Goal: Transaction & Acquisition: Purchase product/service

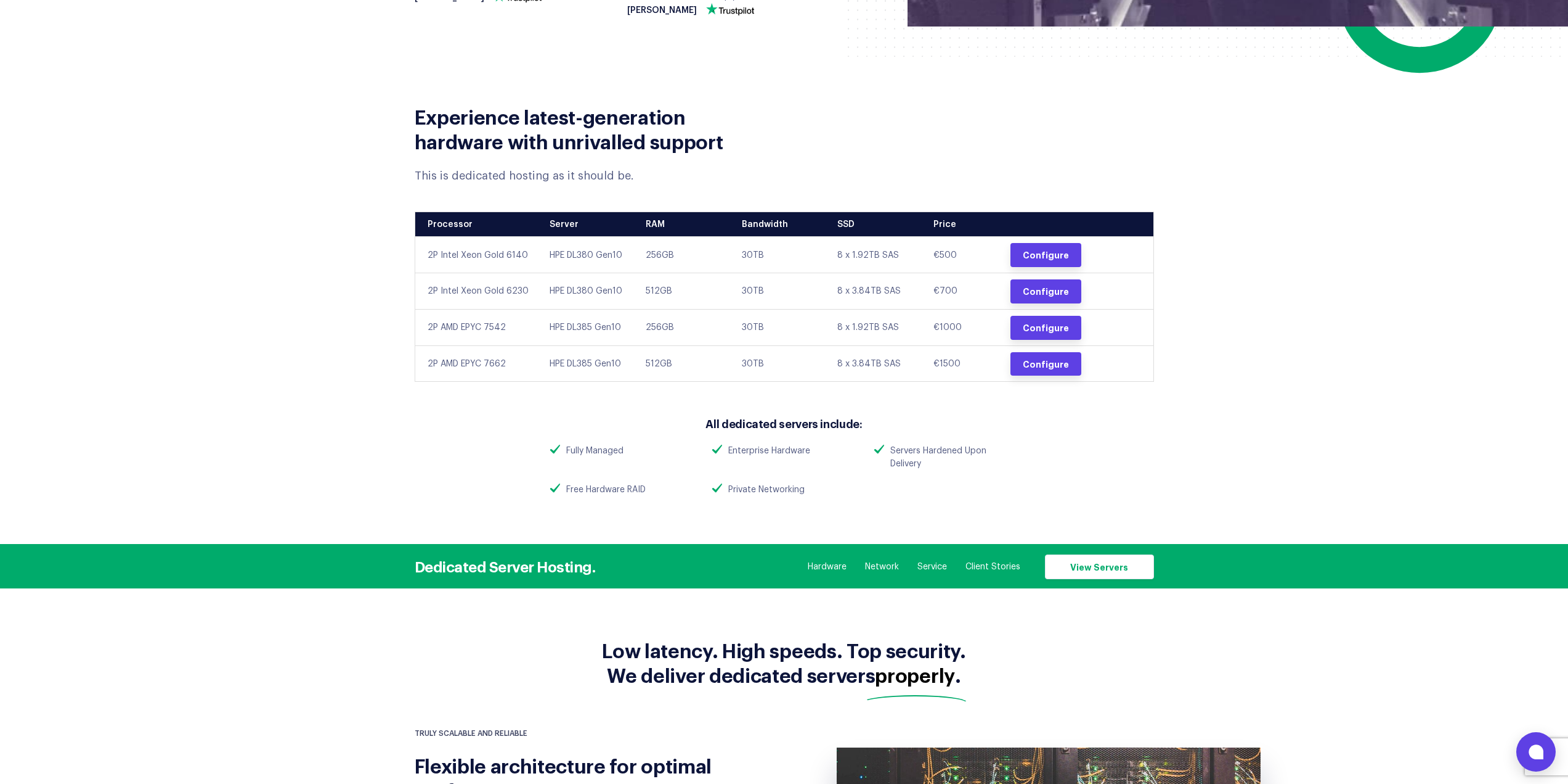
scroll to position [411, 0]
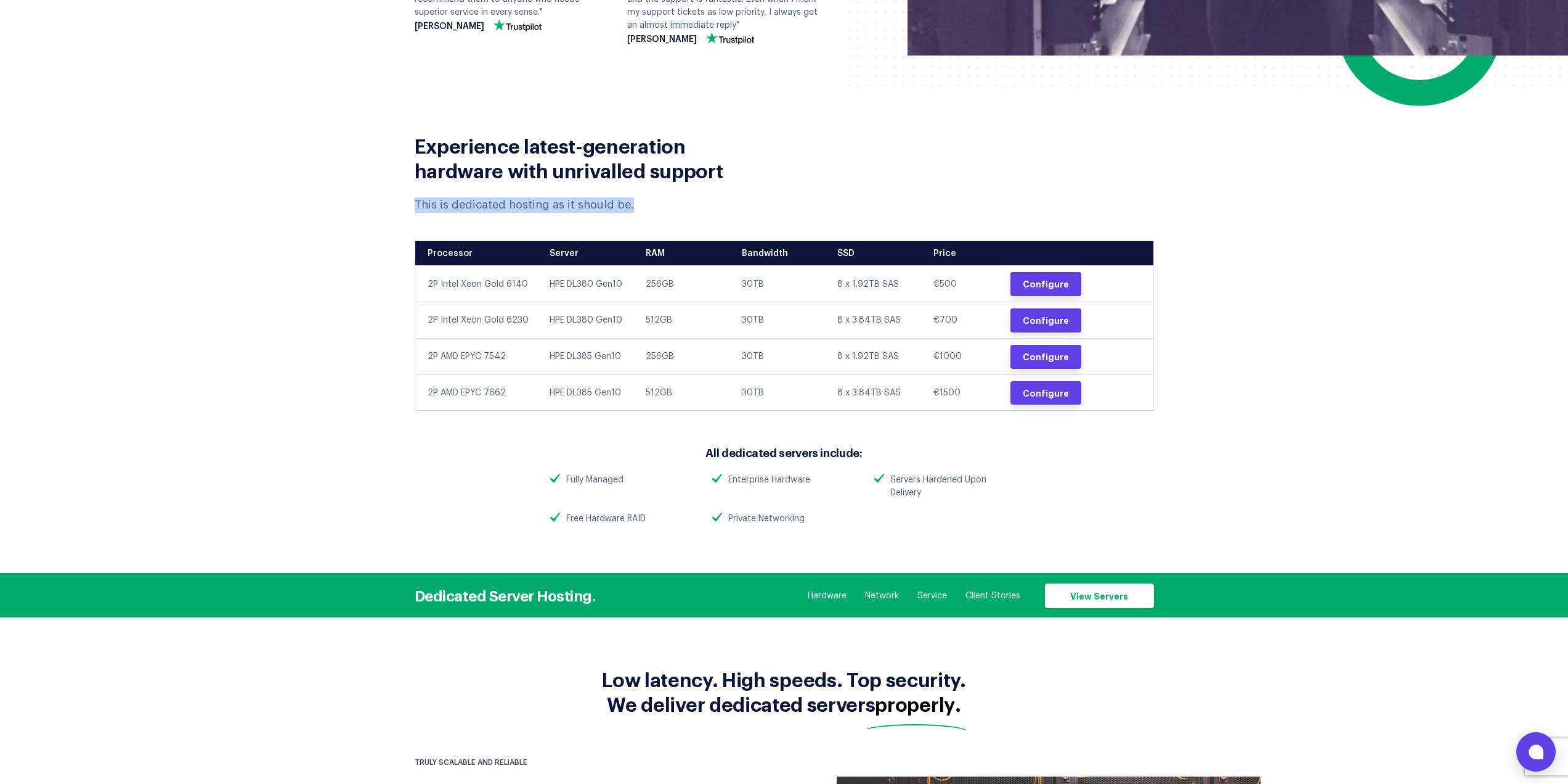
drag, startPoint x: 406, startPoint y: 204, endPoint x: 731, endPoint y: 184, distance: 325.6
click at [731, 184] on div "Experience latest-generation hardware with unrivalled support This is dedicated…" at bounding box center [595, 164] width 379 height 96
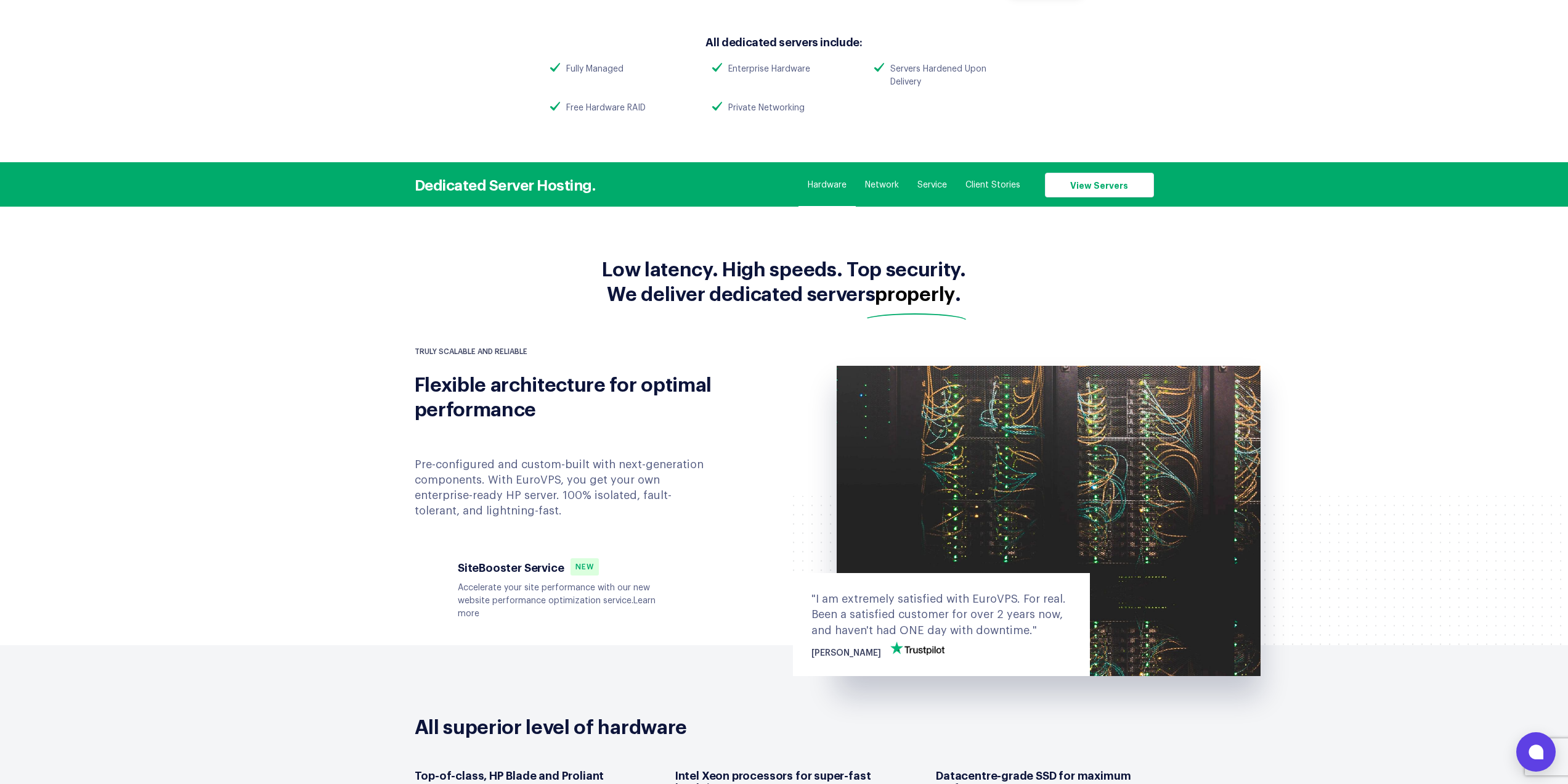
scroll to position [205, 0]
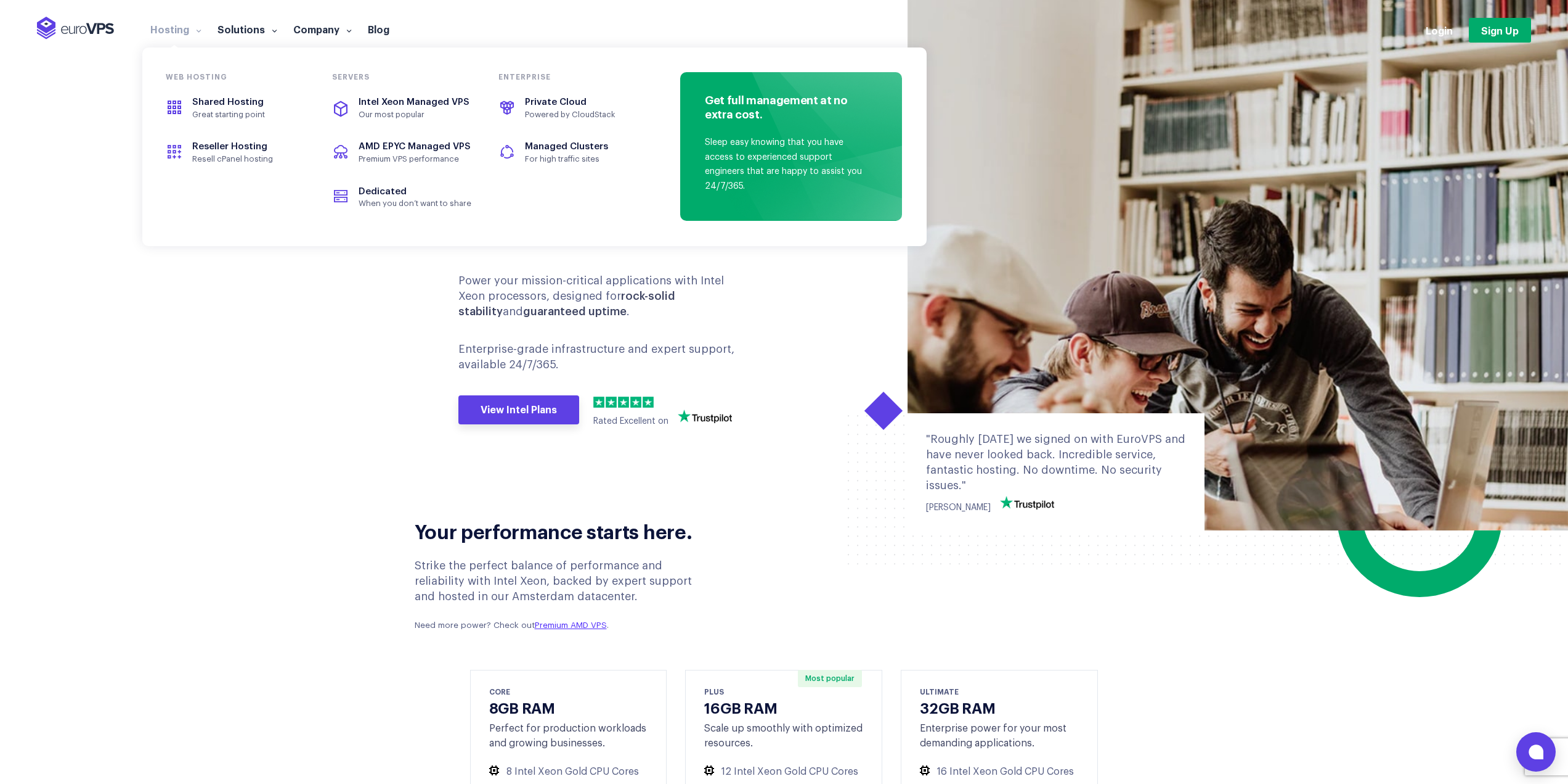
drag, startPoint x: 263, startPoint y: 401, endPoint x: 273, endPoint y: 397, distance: 10.8
click at [264, 401] on section "INTEL MANAGED VPS HOSTING VPS Hosting engineered for performance and peace of m…" at bounding box center [784, 265] width 1568 height 530
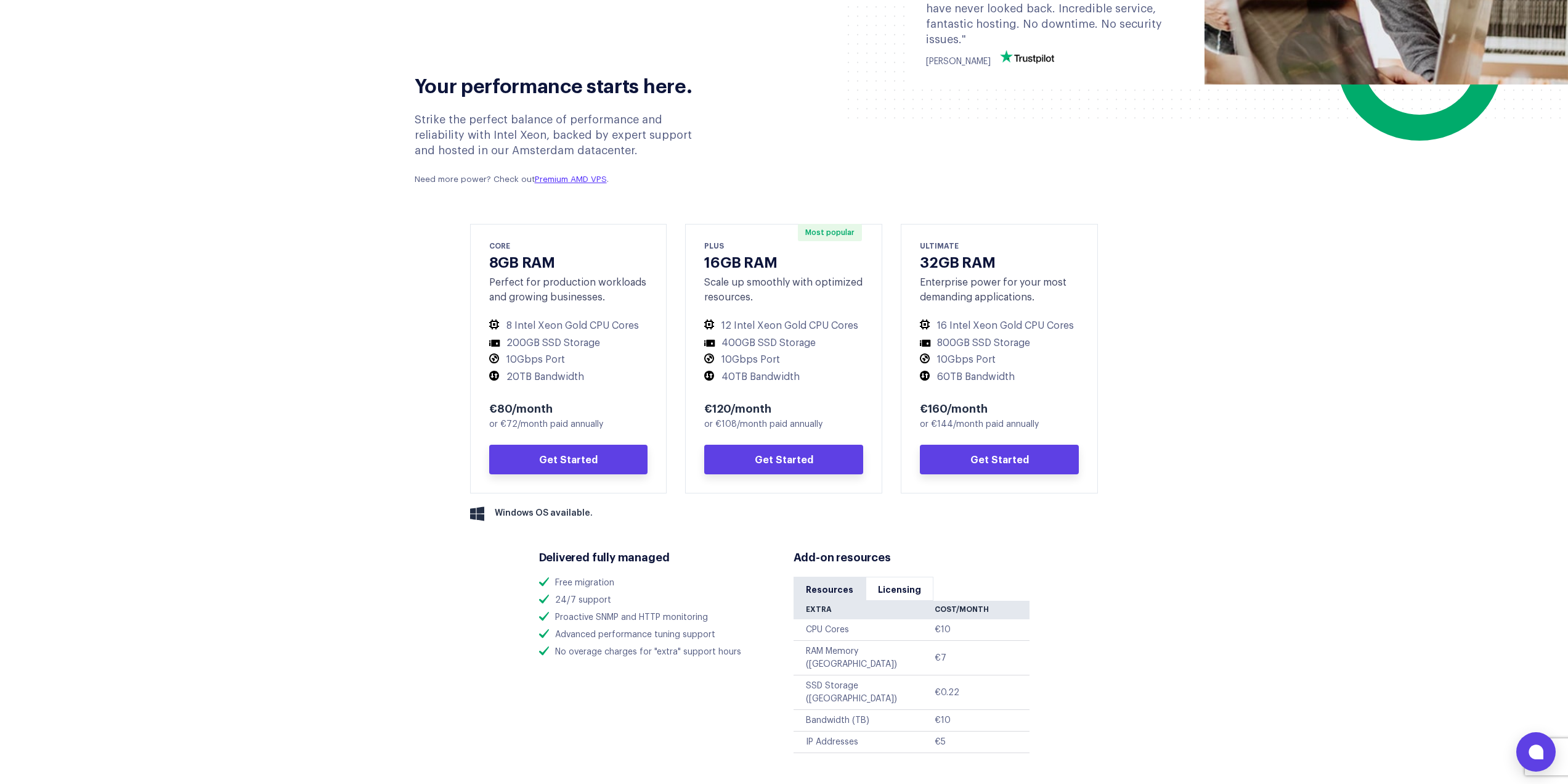
scroll to position [617, 0]
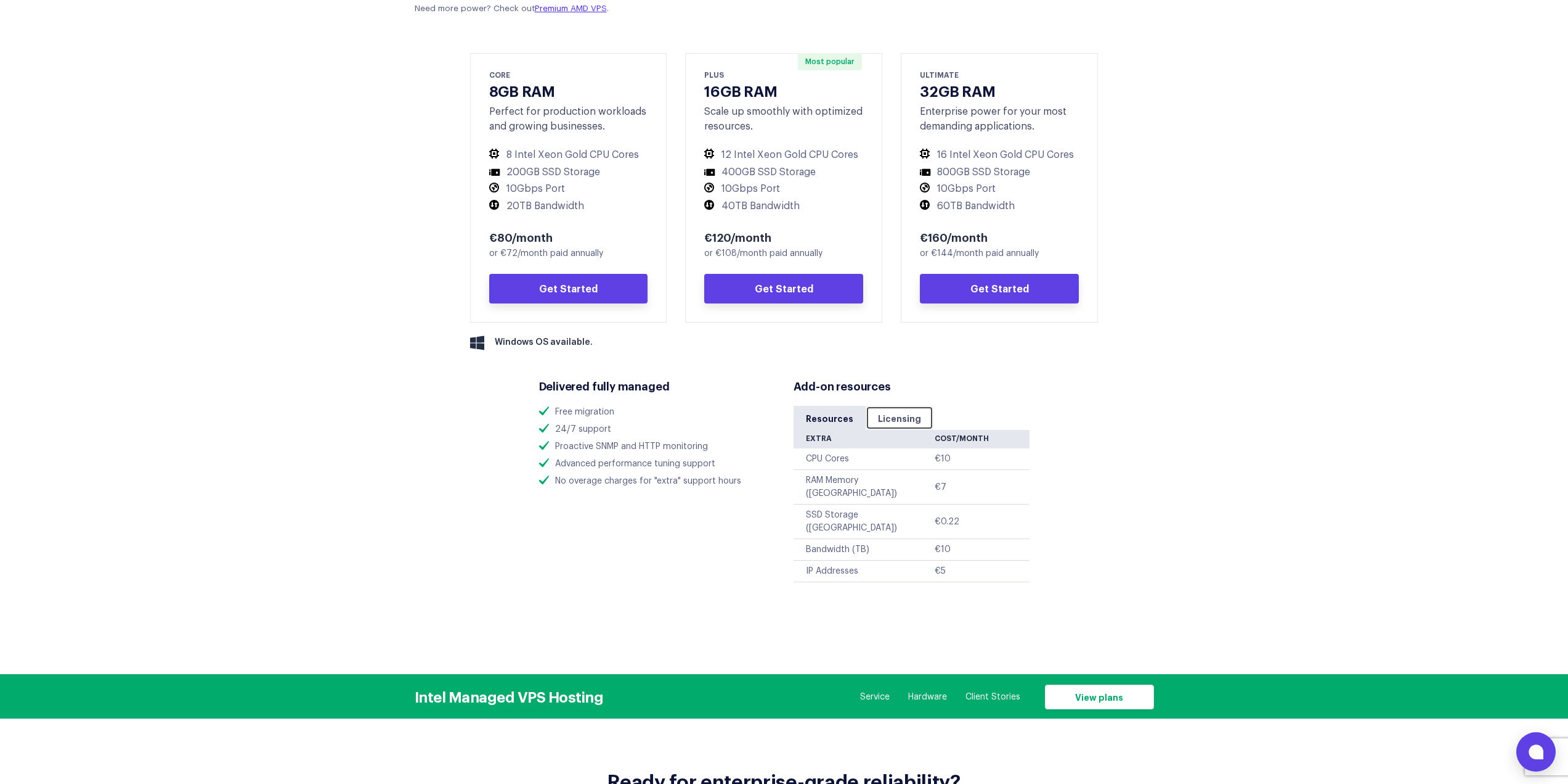
drag, startPoint x: 880, startPoint y: 408, endPoint x: 877, endPoint y: 415, distance: 7.6
click at [880, 409] on link "Licensing" at bounding box center [899, 417] width 67 height 24
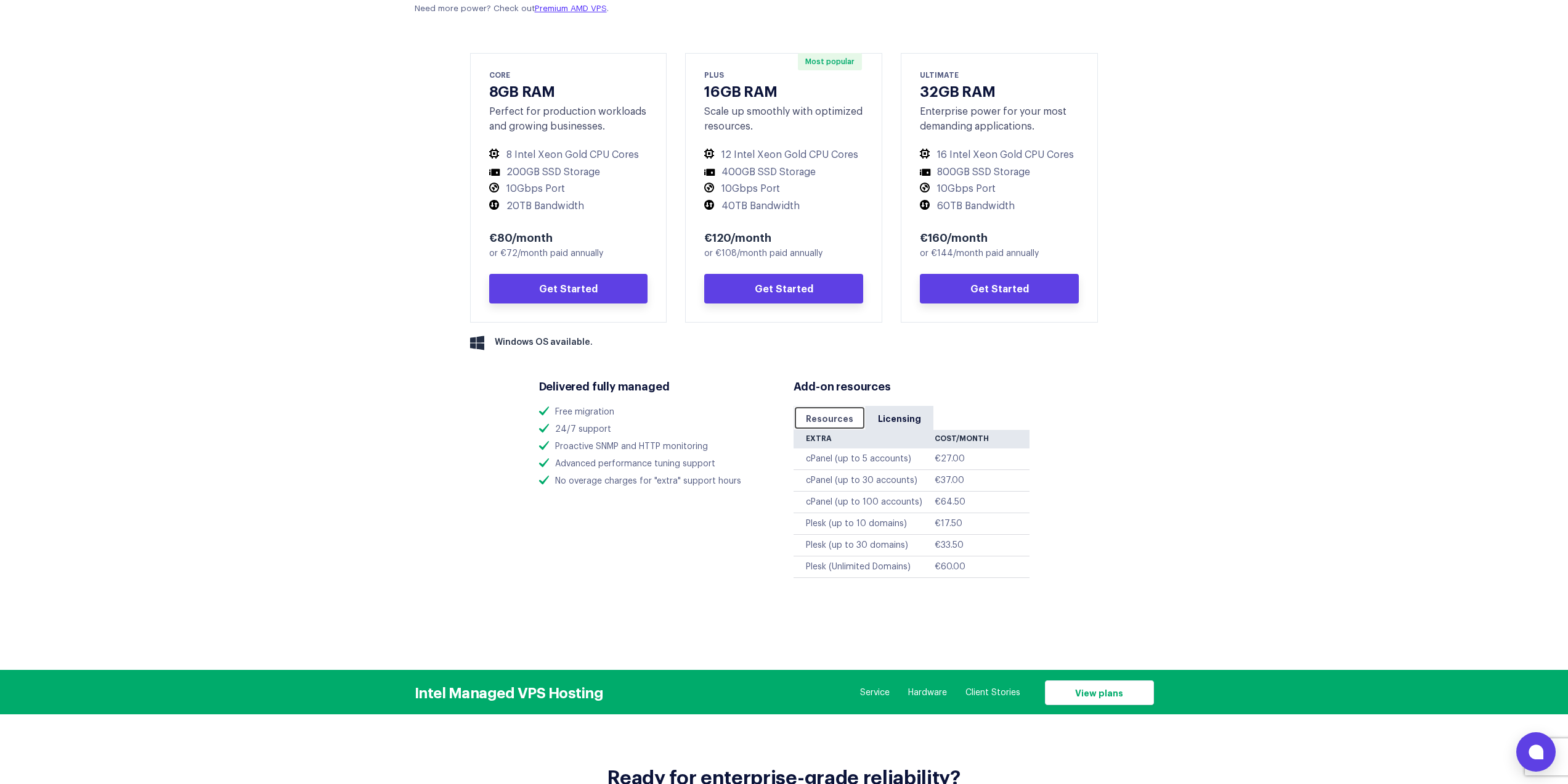
click at [840, 417] on link "Resources" at bounding box center [830, 417] width 72 height 24
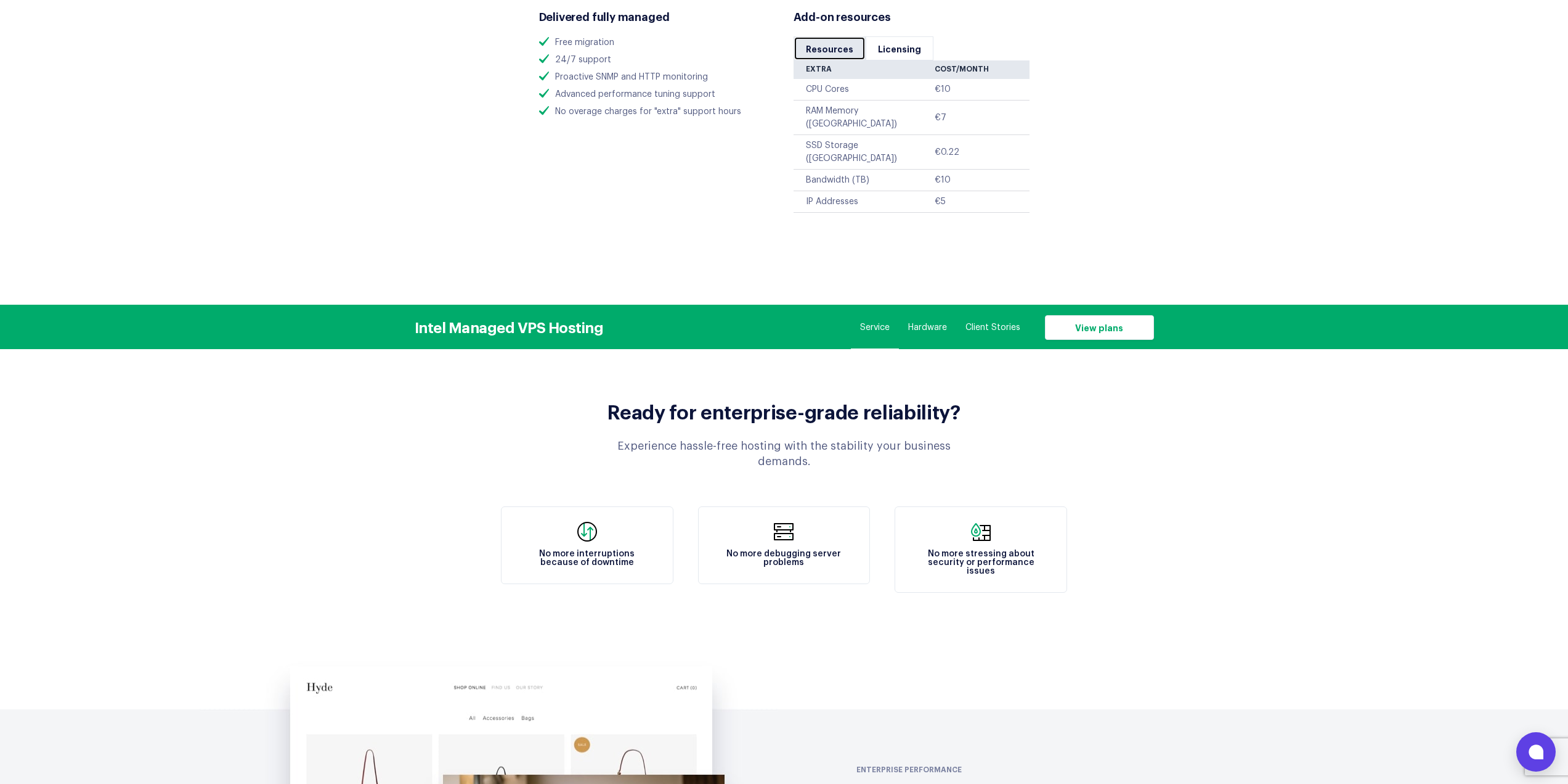
scroll to position [719, 0]
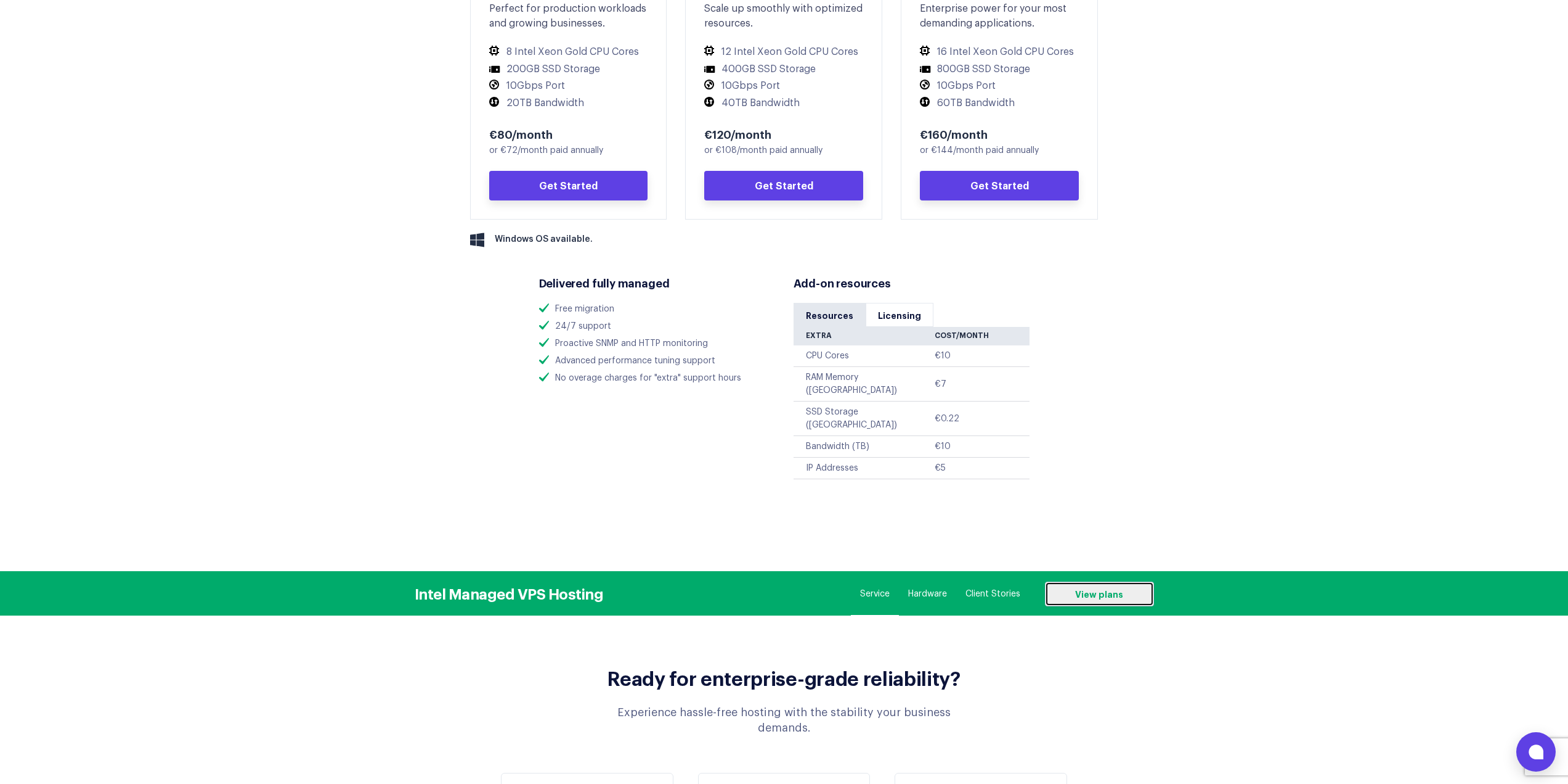
click at [1095, 582] on link "View plans" at bounding box center [1099, 594] width 109 height 25
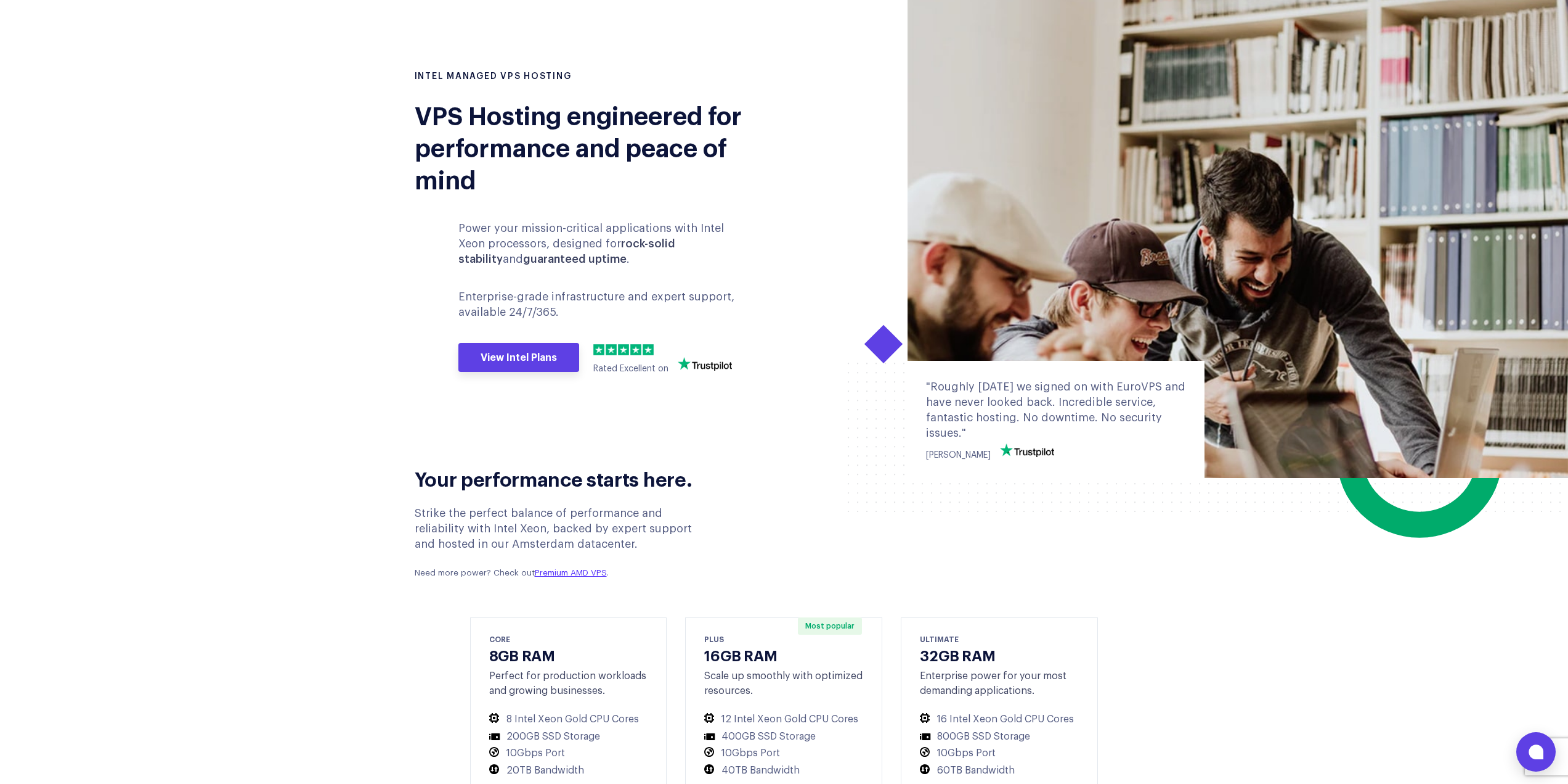
scroll to position [0, 0]
